Goal: Task Accomplishment & Management: Manage account settings

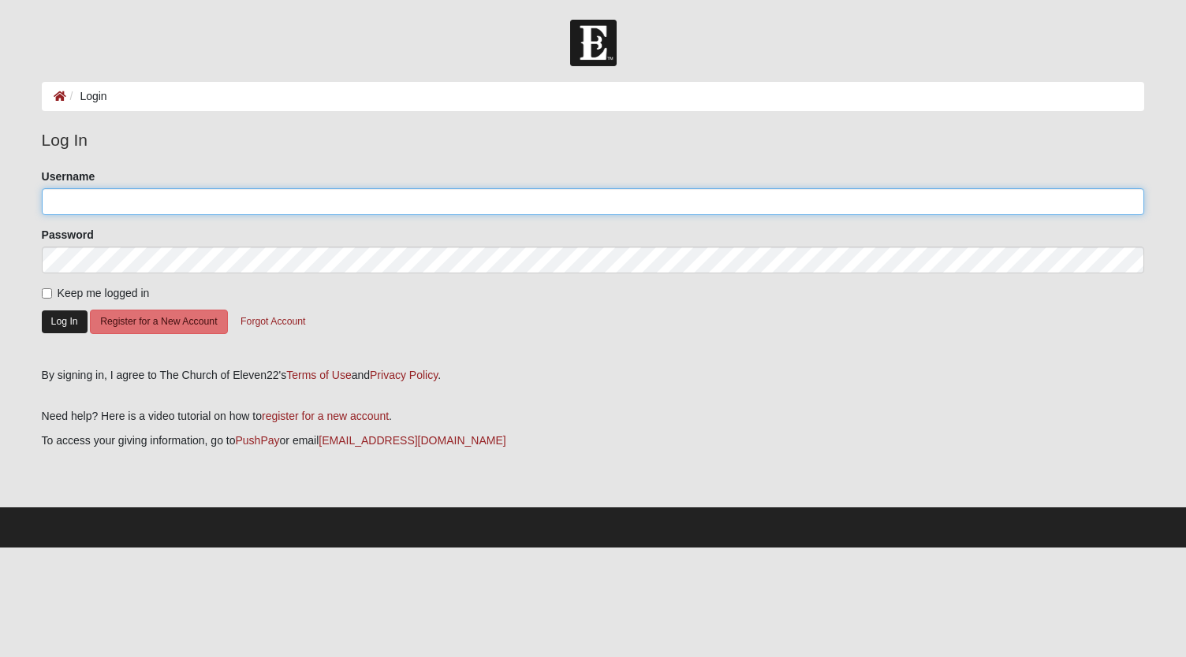
type input "lisabuben"
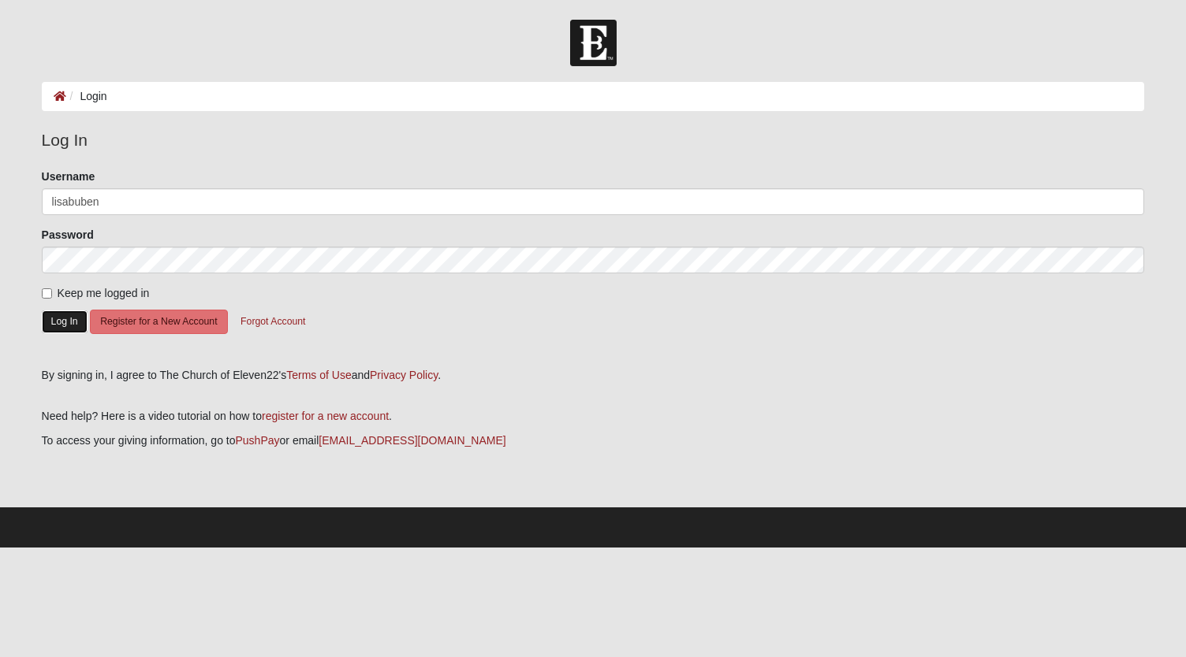
click at [65, 325] on button "Log In" at bounding box center [65, 322] width 46 height 23
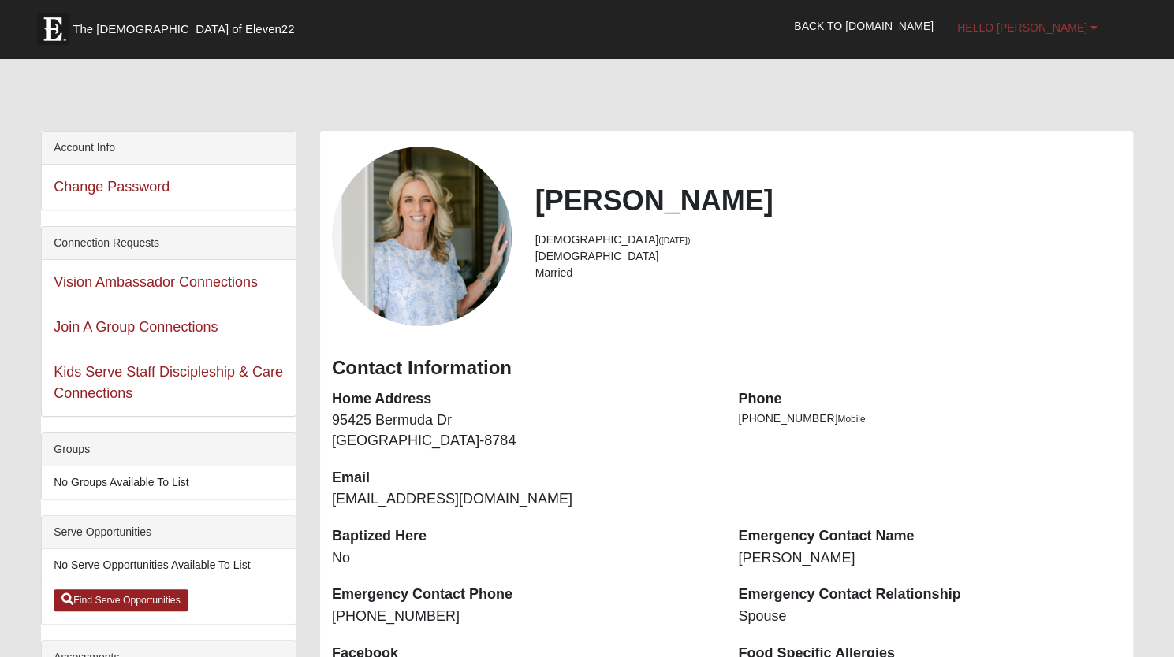
click at [1069, 24] on span "Hello [PERSON_NAME]" at bounding box center [1022, 27] width 130 height 13
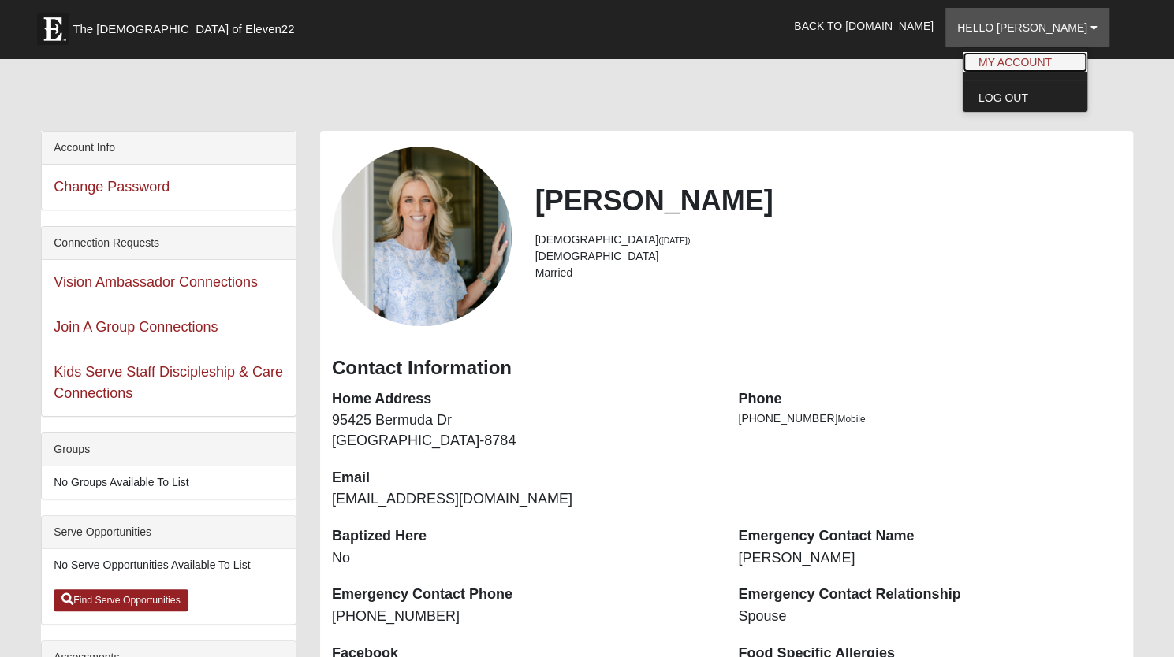
click at [1059, 66] on link "My Account" at bounding box center [1024, 62] width 125 height 20
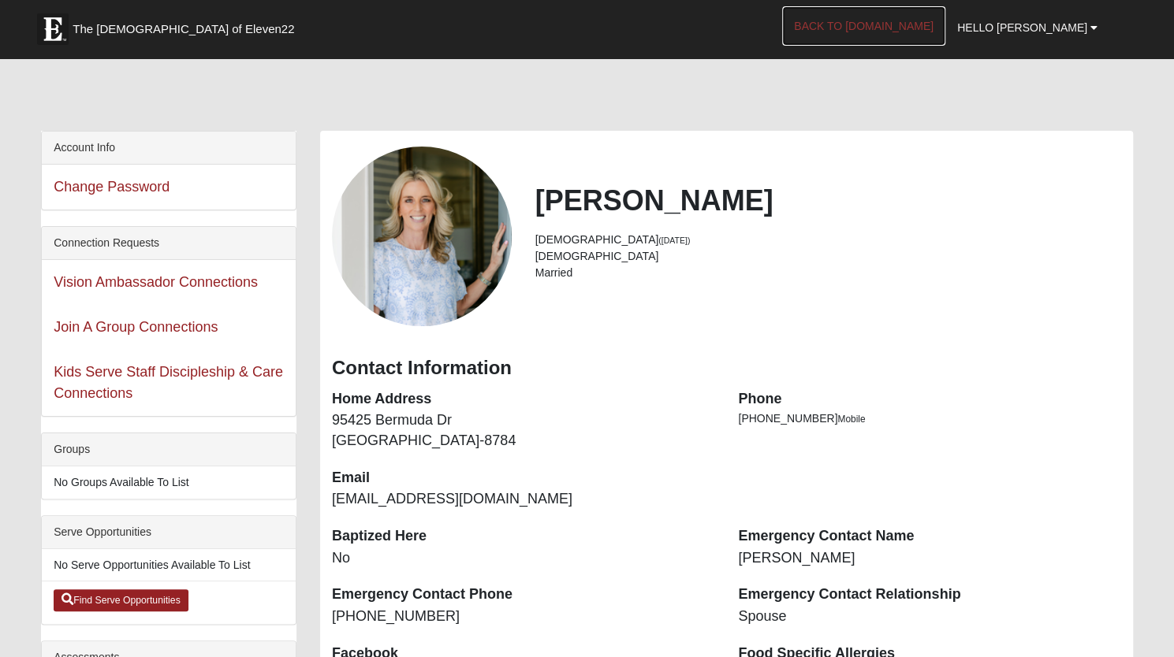
click at [945, 24] on link "Back to [DOMAIN_NAME]" at bounding box center [863, 25] width 163 height 39
